Goal: Information Seeking & Learning: Find specific fact

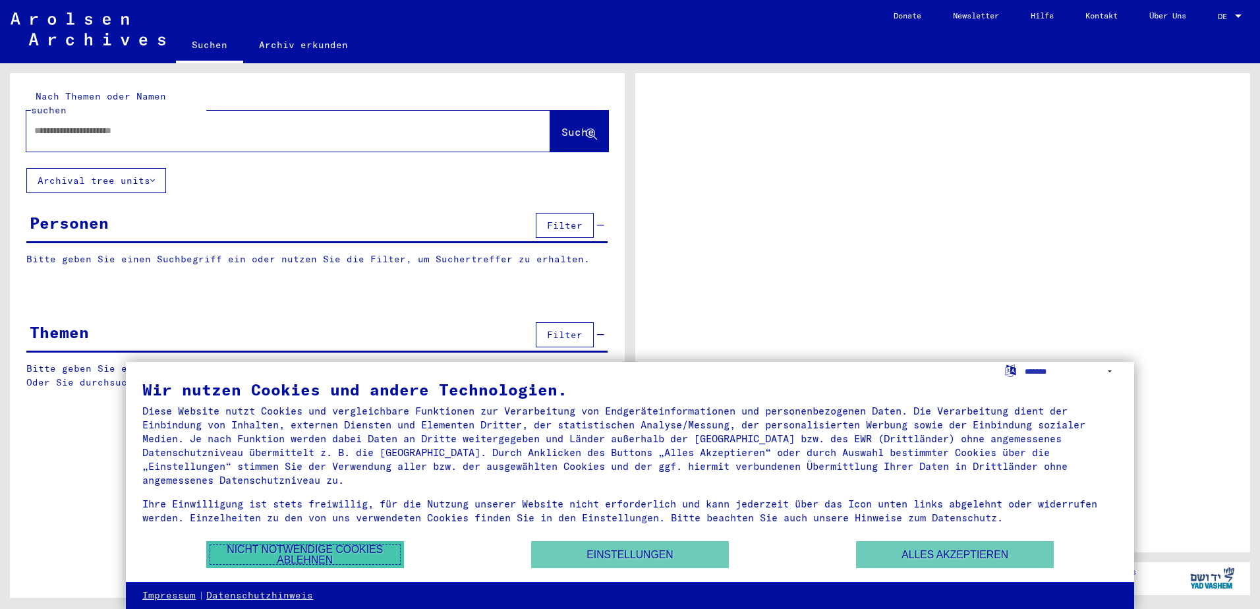
click at [272, 555] on button "Nicht notwendige Cookies ablehnen" at bounding box center [305, 554] width 198 height 27
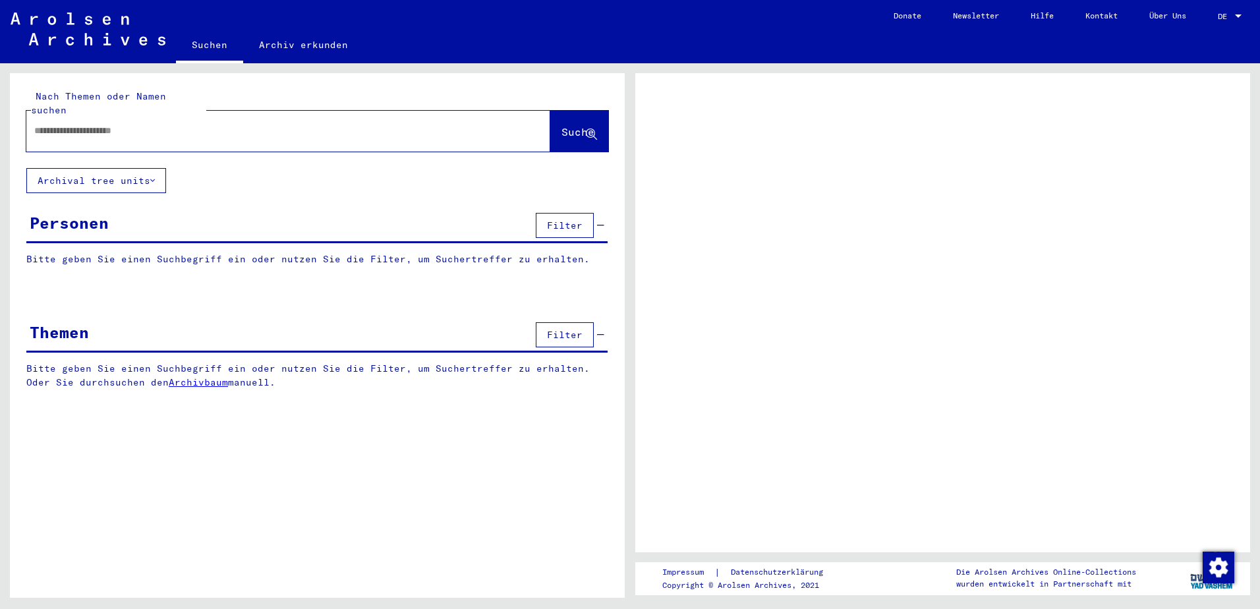
click at [99, 124] on input "text" at bounding box center [276, 131] width 484 height 14
type input "**"
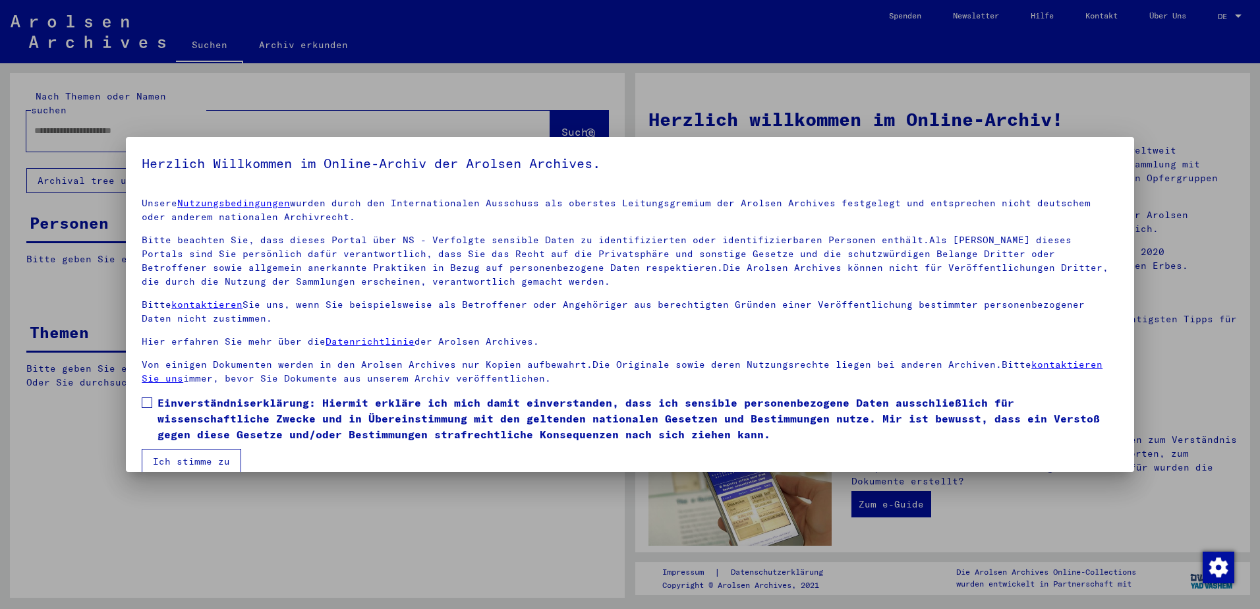
scroll to position [18, 0]
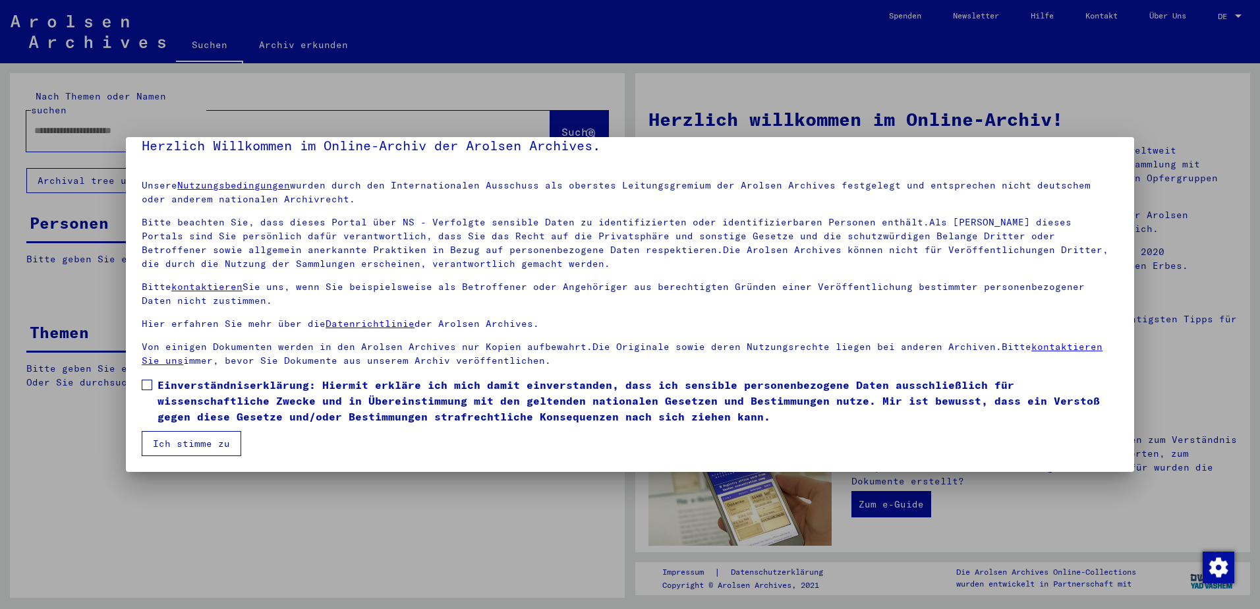
click at [147, 383] on span at bounding box center [147, 385] width 11 height 11
click at [187, 444] on button "Ich stimme zu" at bounding box center [192, 443] width 100 height 25
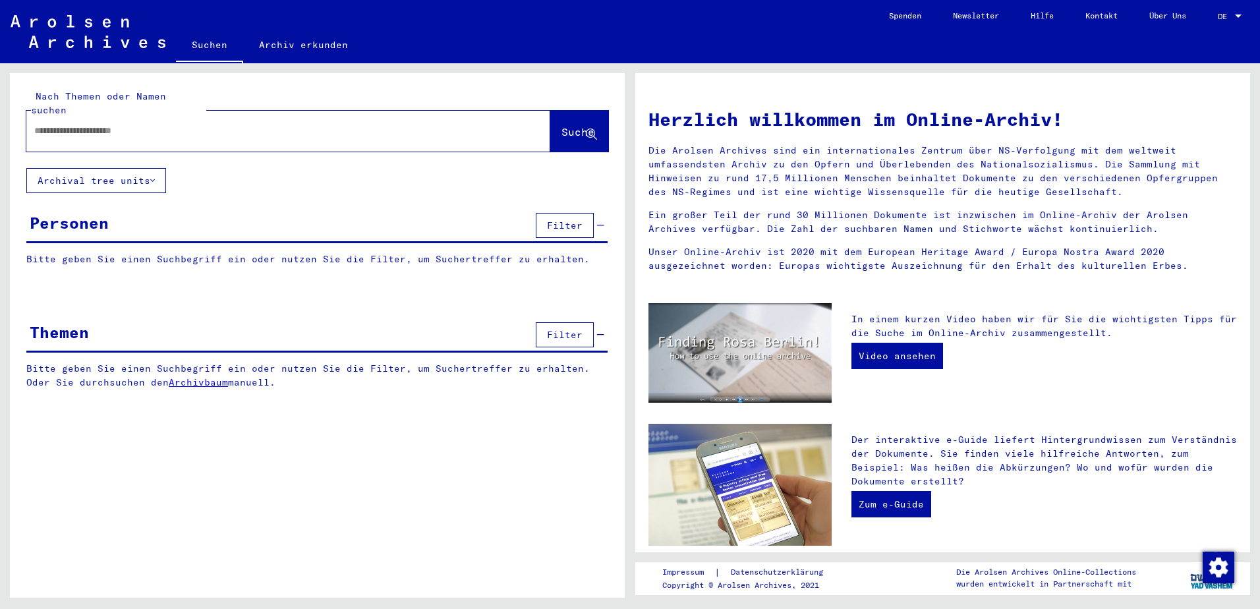
click at [130, 124] on input "text" at bounding box center [272, 131] width 477 height 14
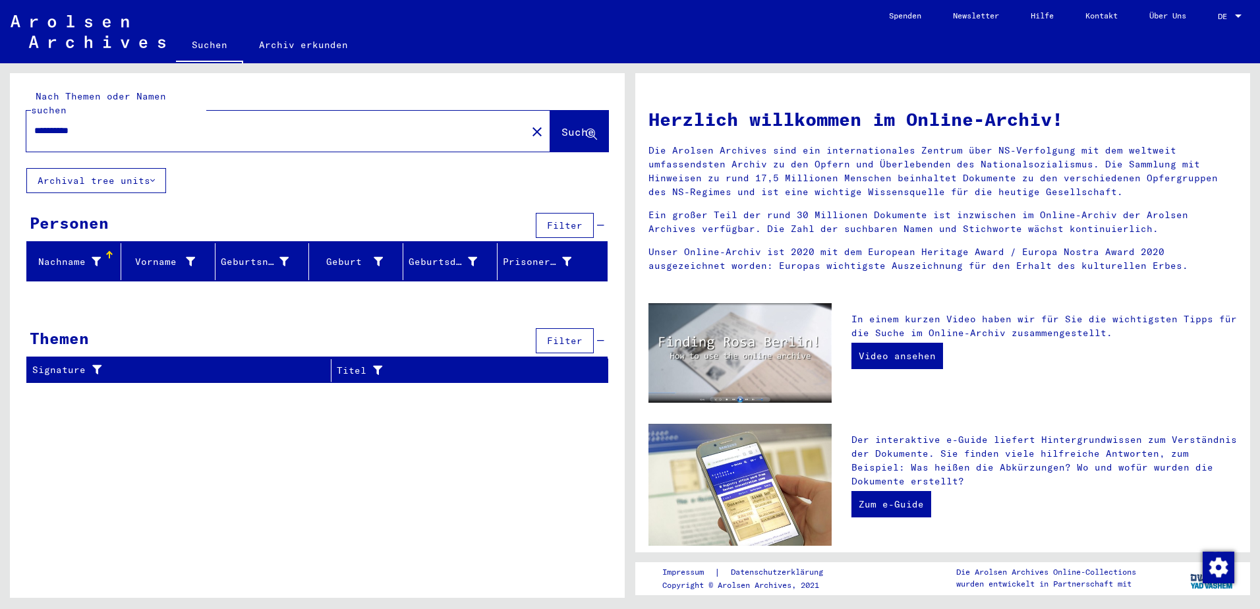
type input "**********"
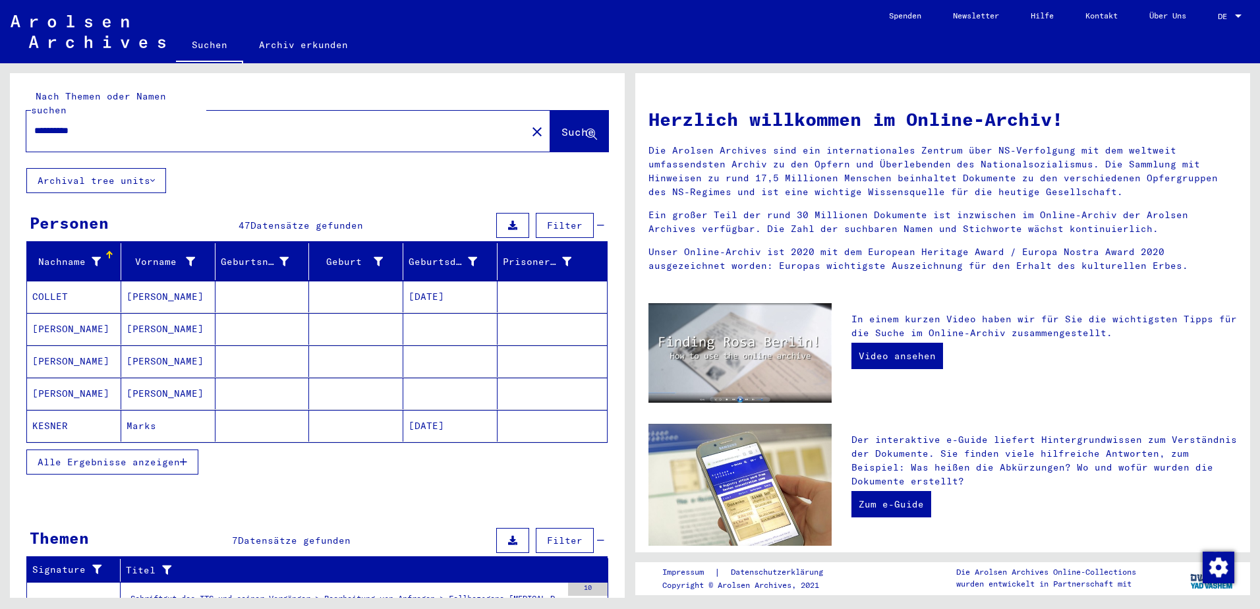
click at [127, 456] on span "Alle Ergebnisse anzeigen" at bounding box center [109, 462] width 142 height 12
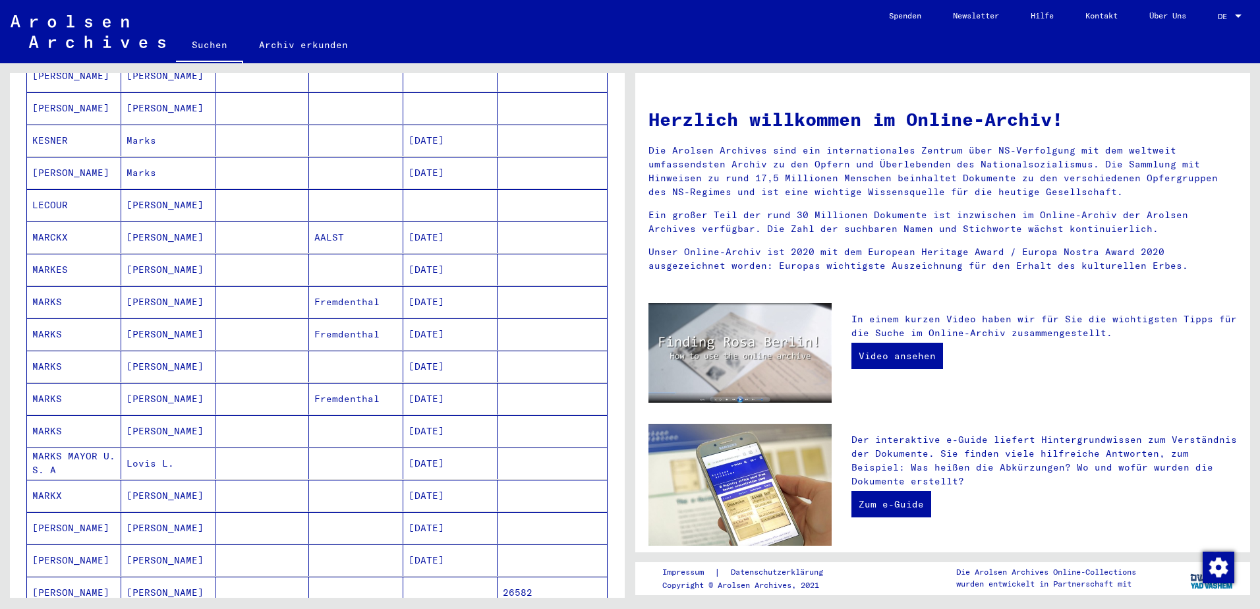
scroll to position [395, 0]
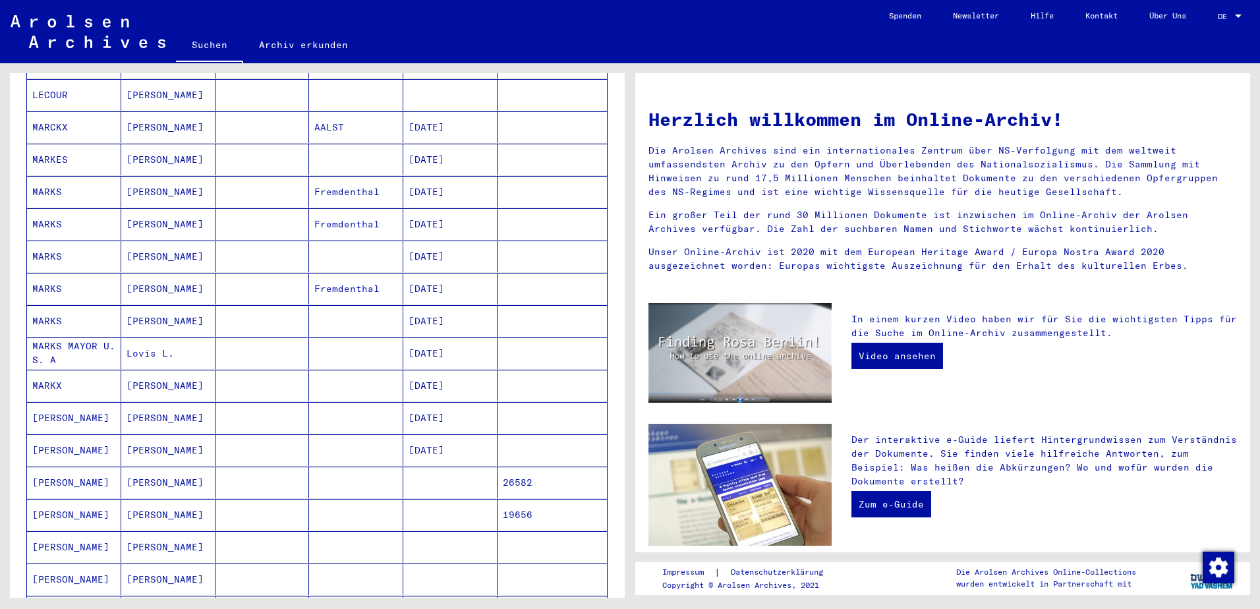
click at [45, 372] on mat-cell "MARKX" at bounding box center [74, 386] width 94 height 32
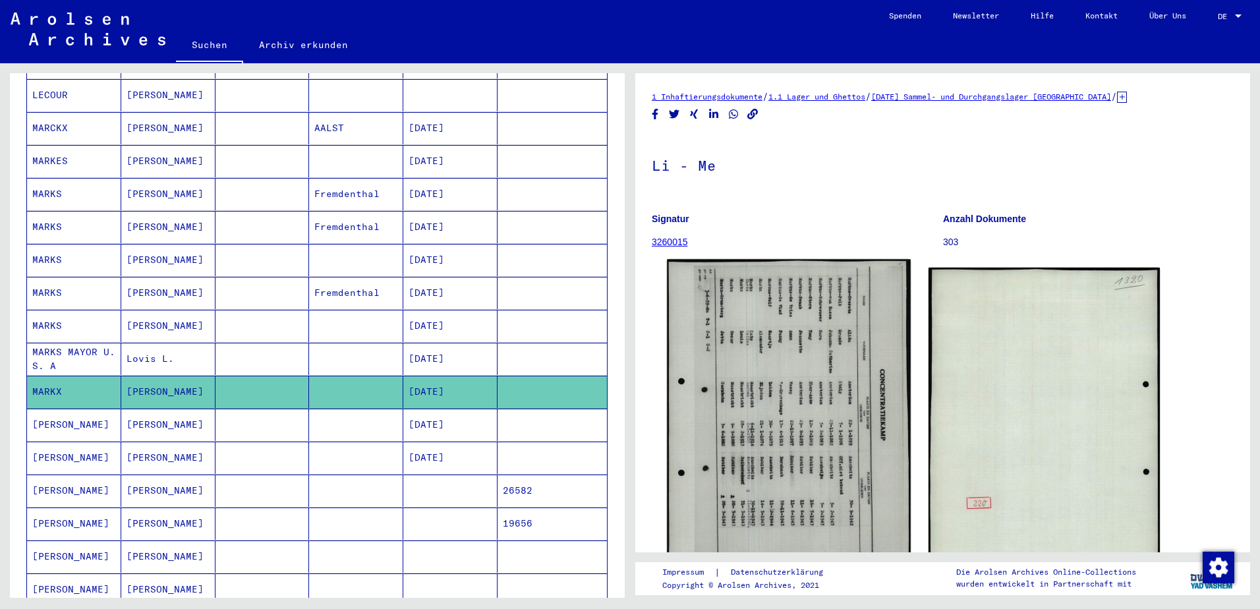
click at [802, 355] on img at bounding box center [788, 428] width 243 height 339
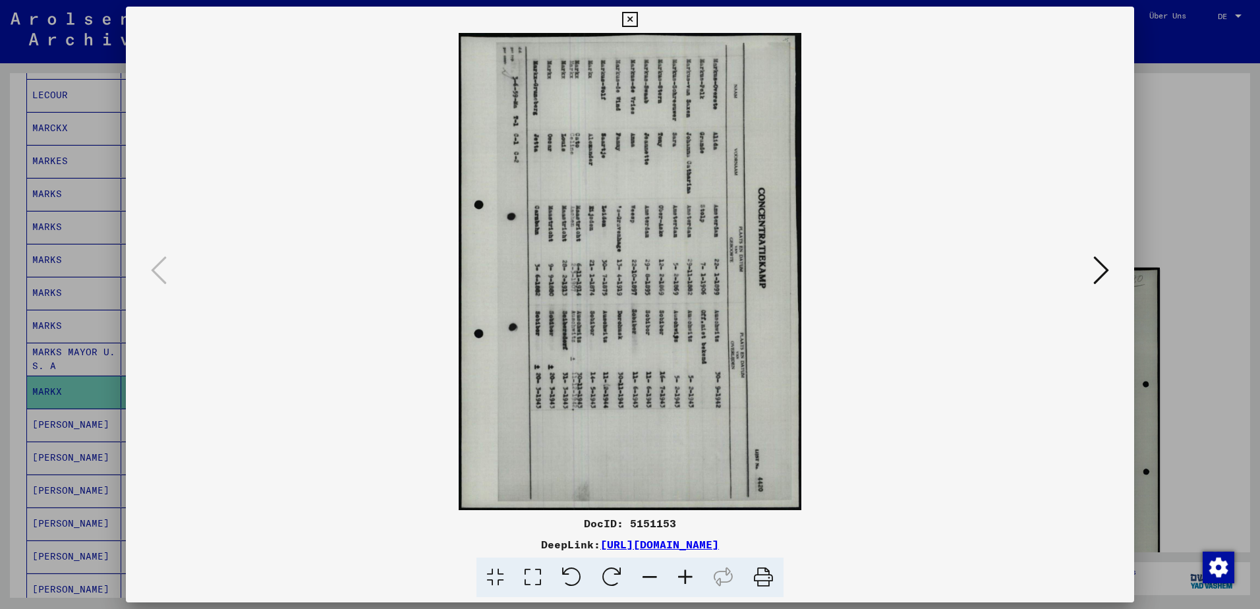
click at [576, 574] on icon at bounding box center [572, 578] width 40 height 40
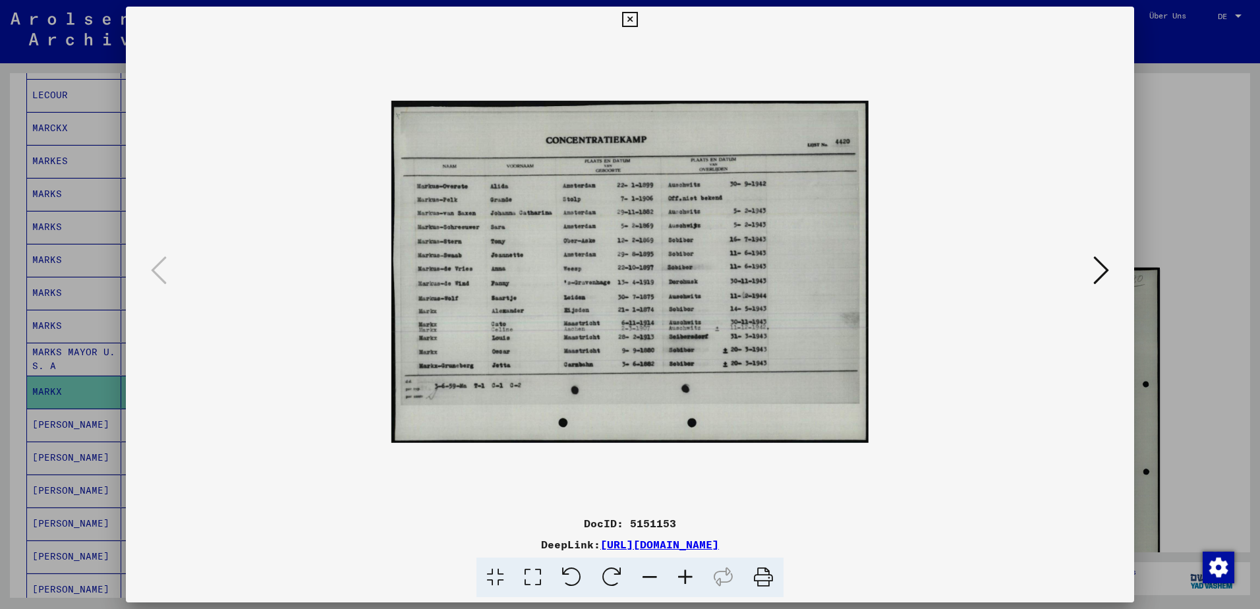
click at [682, 573] on icon at bounding box center [686, 578] width 36 height 40
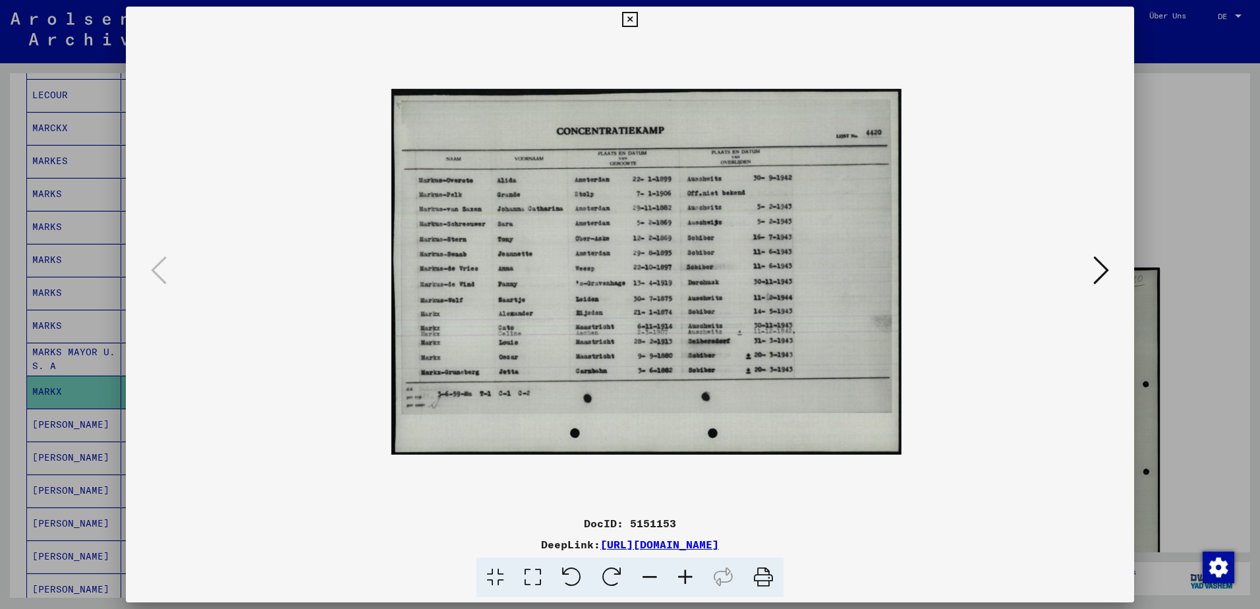
click at [682, 573] on icon at bounding box center [686, 578] width 36 height 40
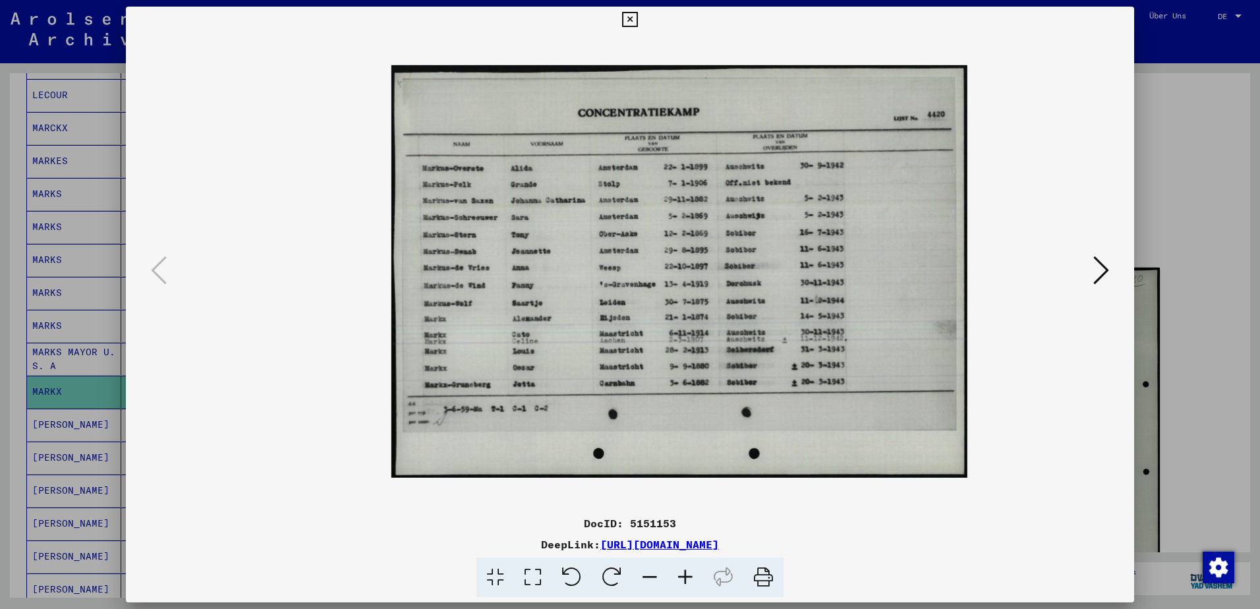
click at [682, 573] on icon at bounding box center [686, 578] width 36 height 40
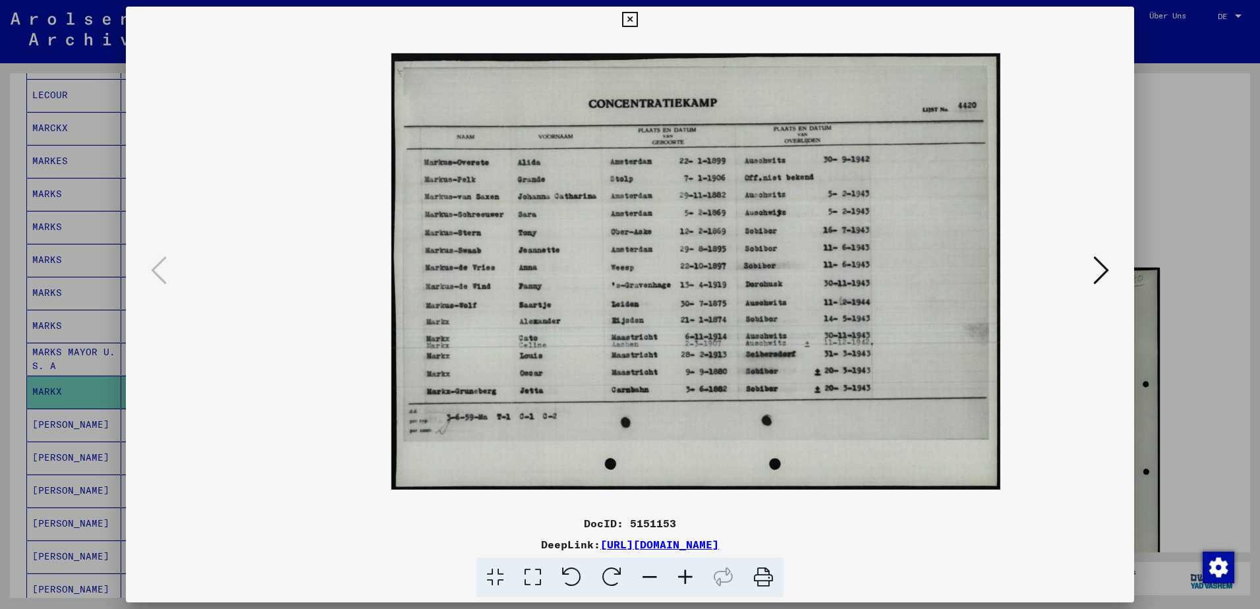
click at [682, 573] on icon at bounding box center [686, 578] width 36 height 40
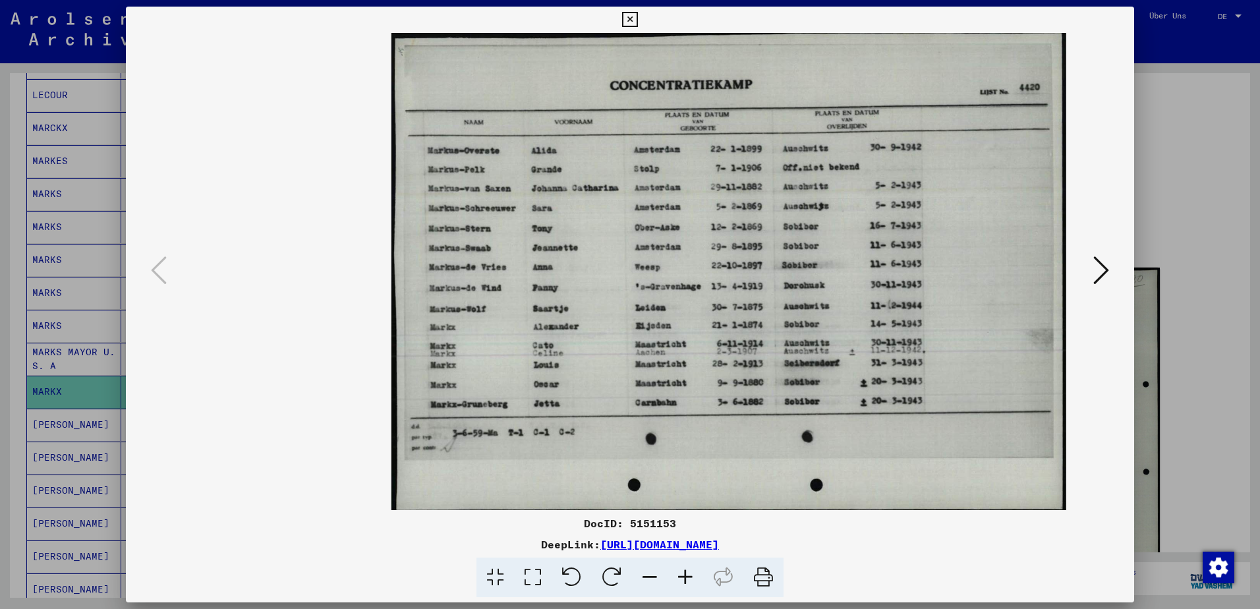
click at [682, 573] on icon at bounding box center [686, 578] width 36 height 40
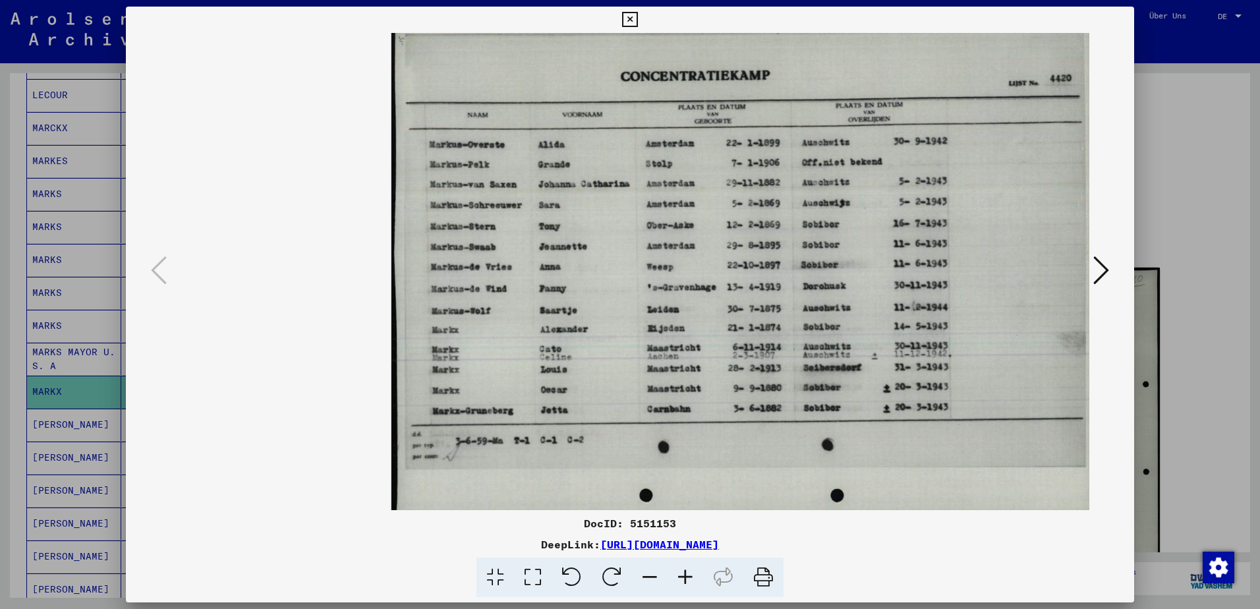
click at [626, 19] on icon at bounding box center [629, 20] width 15 height 16
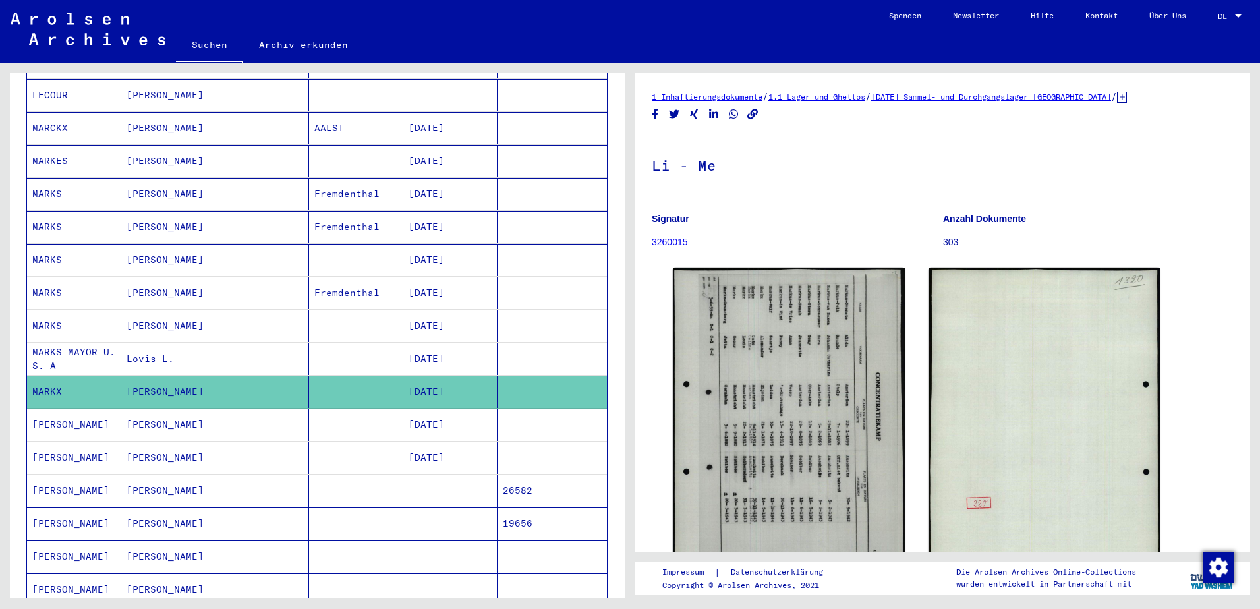
click at [47, 413] on mat-cell "[PERSON_NAME]" at bounding box center [74, 425] width 94 height 32
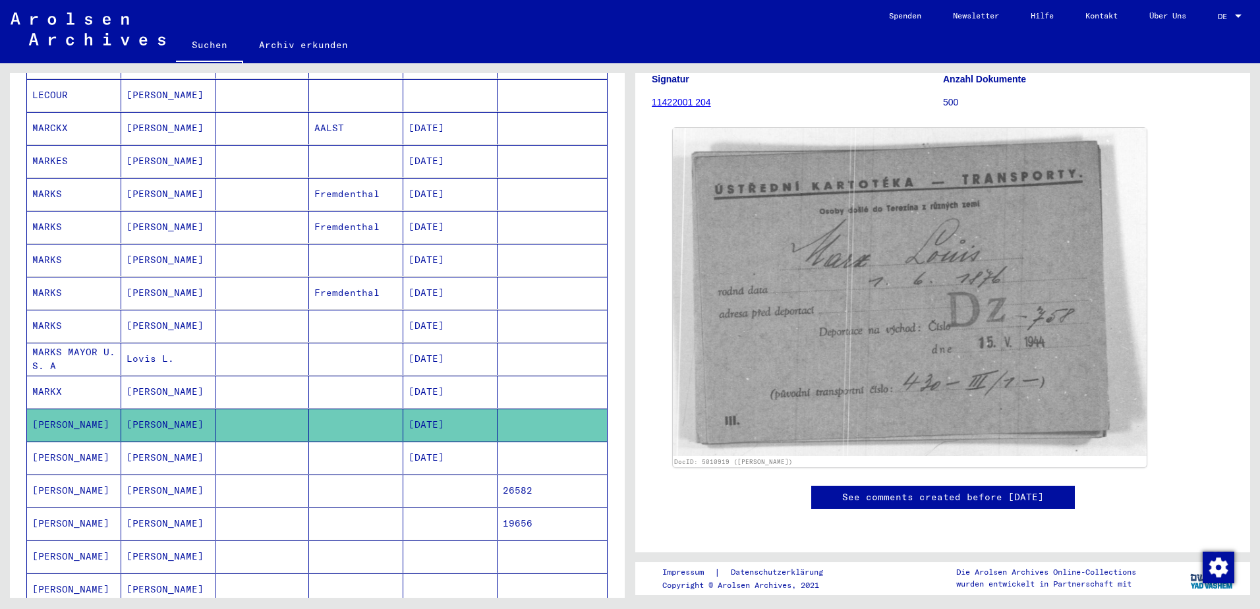
scroll to position [132, 0]
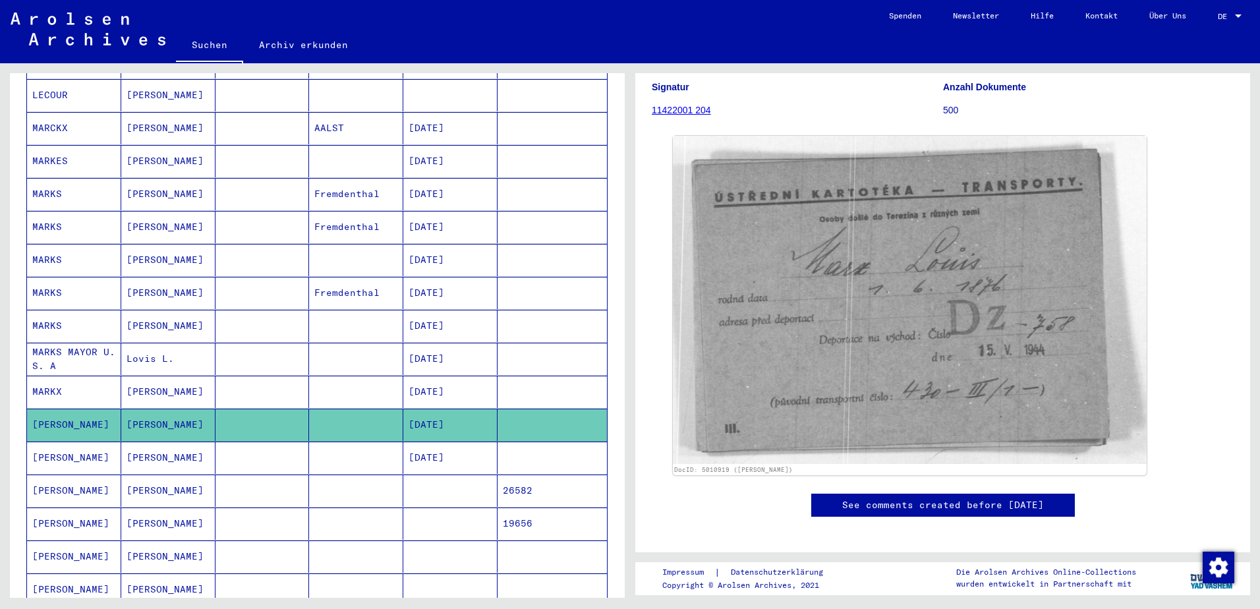
click at [121, 451] on mat-cell "[PERSON_NAME]" at bounding box center [168, 458] width 94 height 32
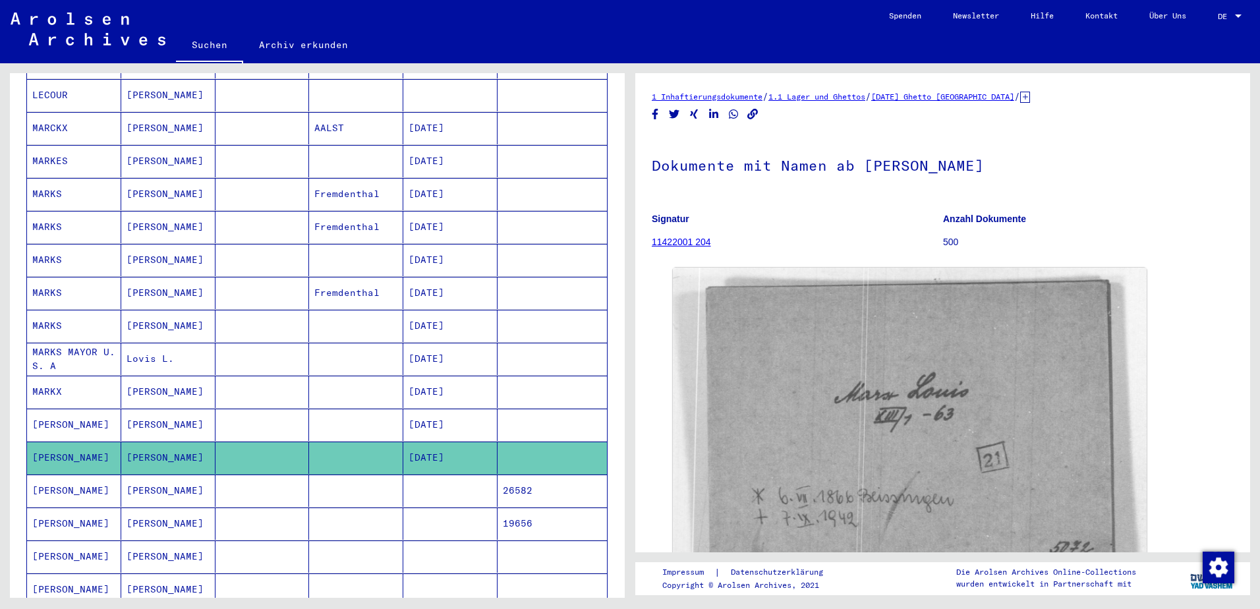
click at [58, 475] on mat-cell "[PERSON_NAME]" at bounding box center [74, 491] width 94 height 32
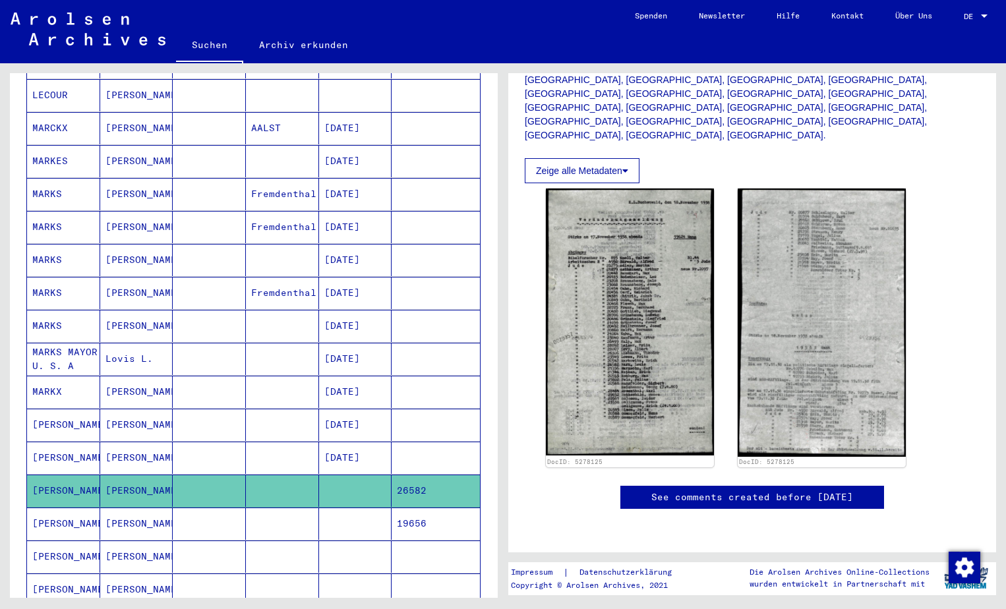
scroll to position [357, 0]
